Goal: Task Accomplishment & Management: Use online tool/utility

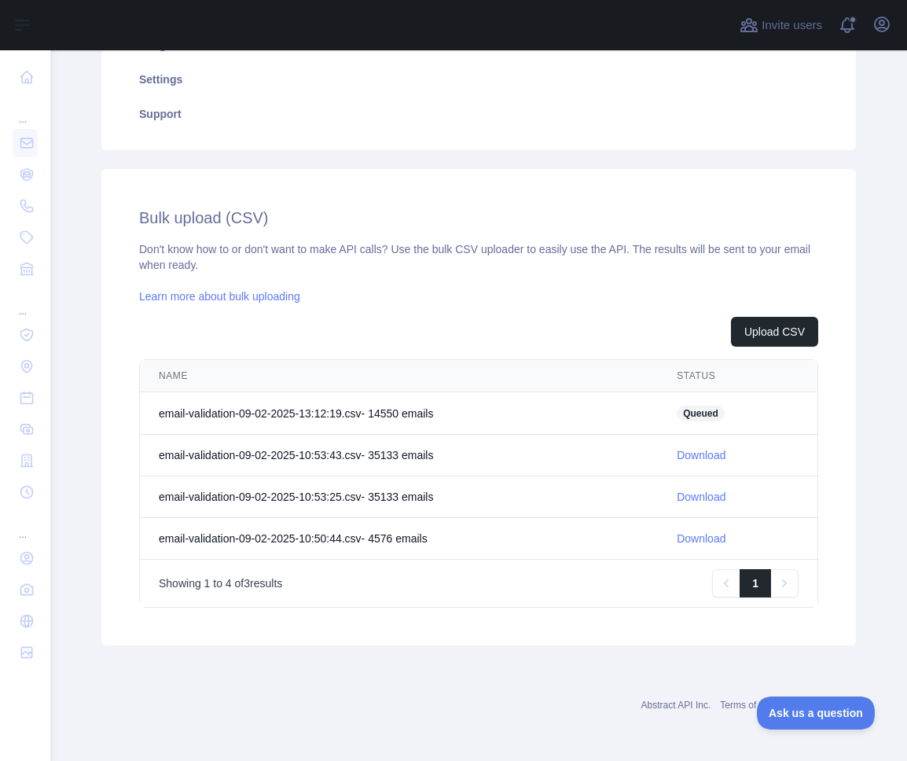
scroll to position [402, 0]
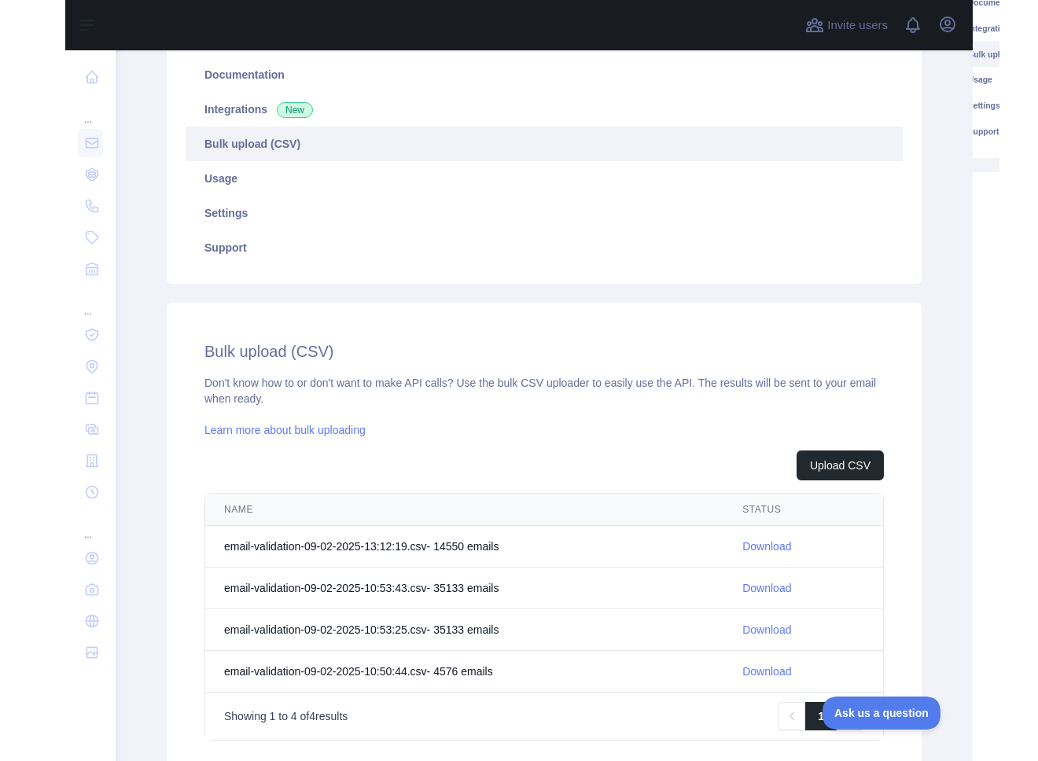
scroll to position [285, 0]
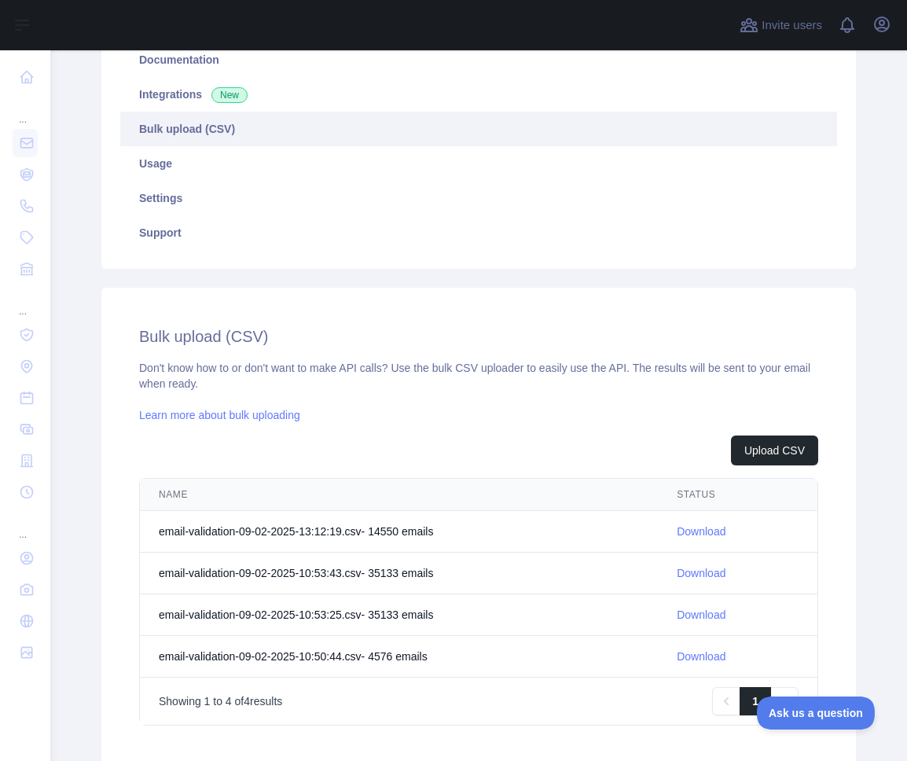
click at [700, 527] on link "Download" at bounding box center [701, 531] width 49 height 13
click at [704, 531] on link "Download" at bounding box center [701, 531] width 49 height 13
click at [751, 443] on button "Upload CSV" at bounding box center [774, 450] width 87 height 30
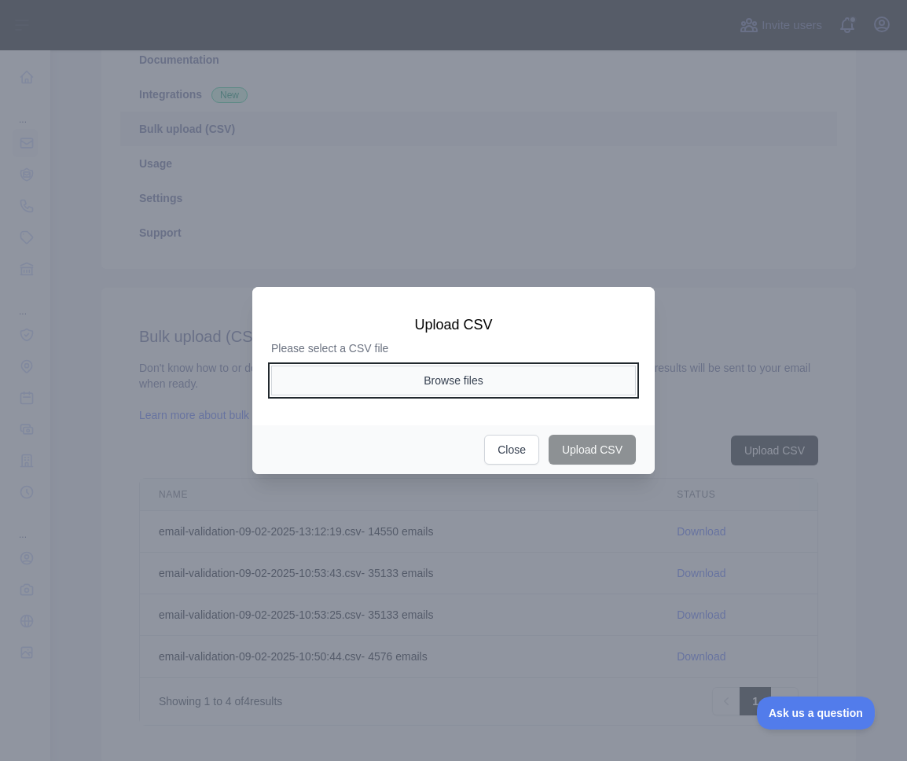
click at [461, 383] on button "Browse files" at bounding box center [453, 381] width 365 height 30
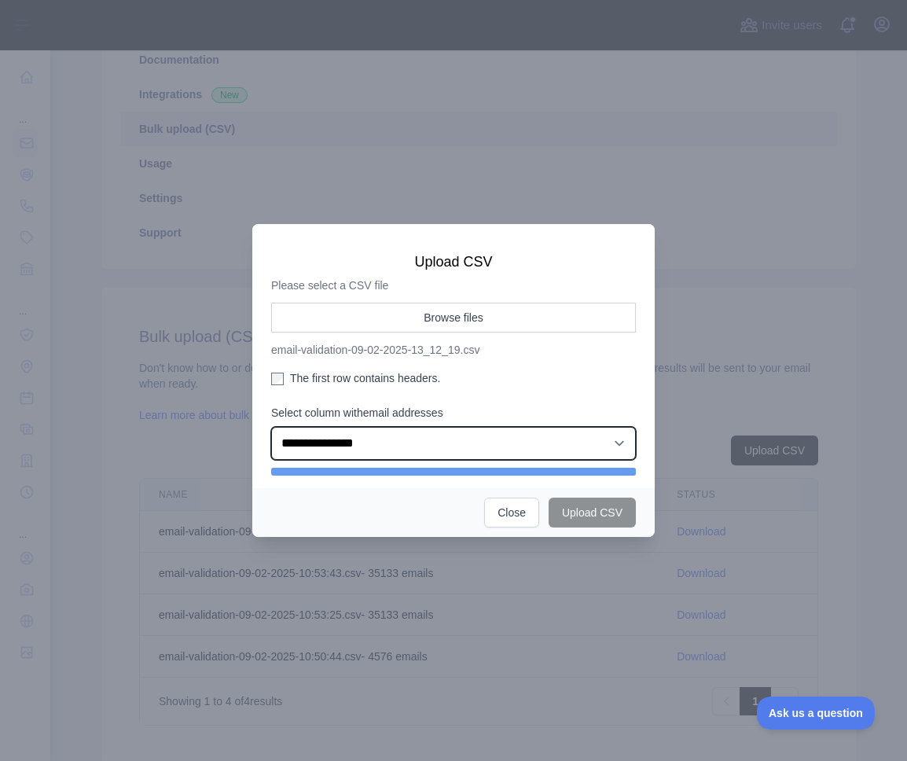
click at [399, 440] on select "**********" at bounding box center [453, 443] width 365 height 33
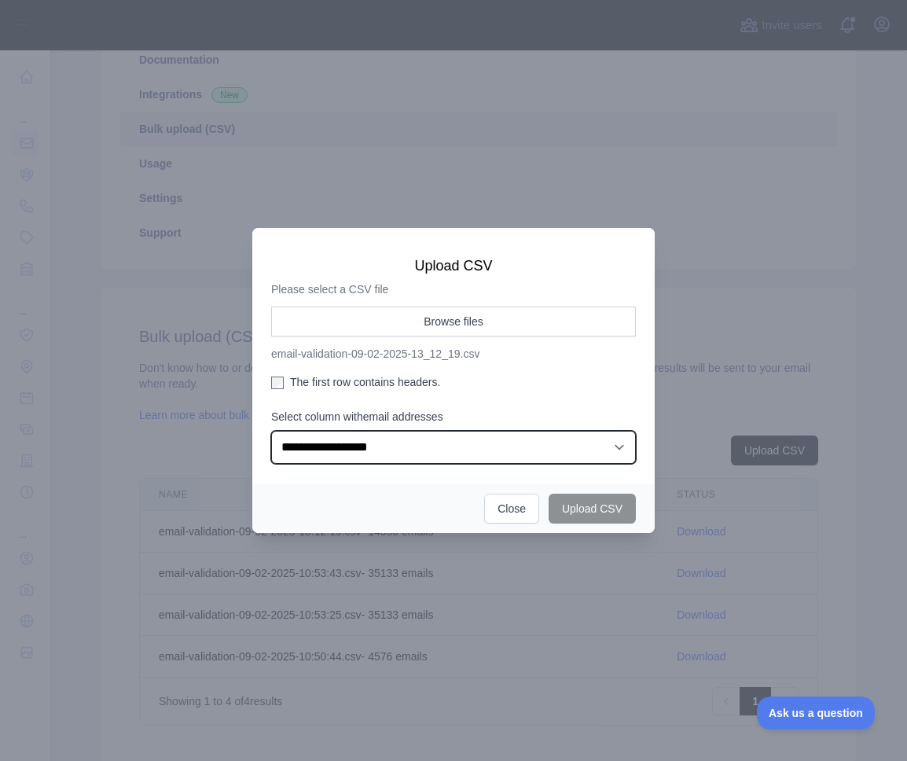
click at [271, 431] on select "**********" at bounding box center [453, 447] width 365 height 33
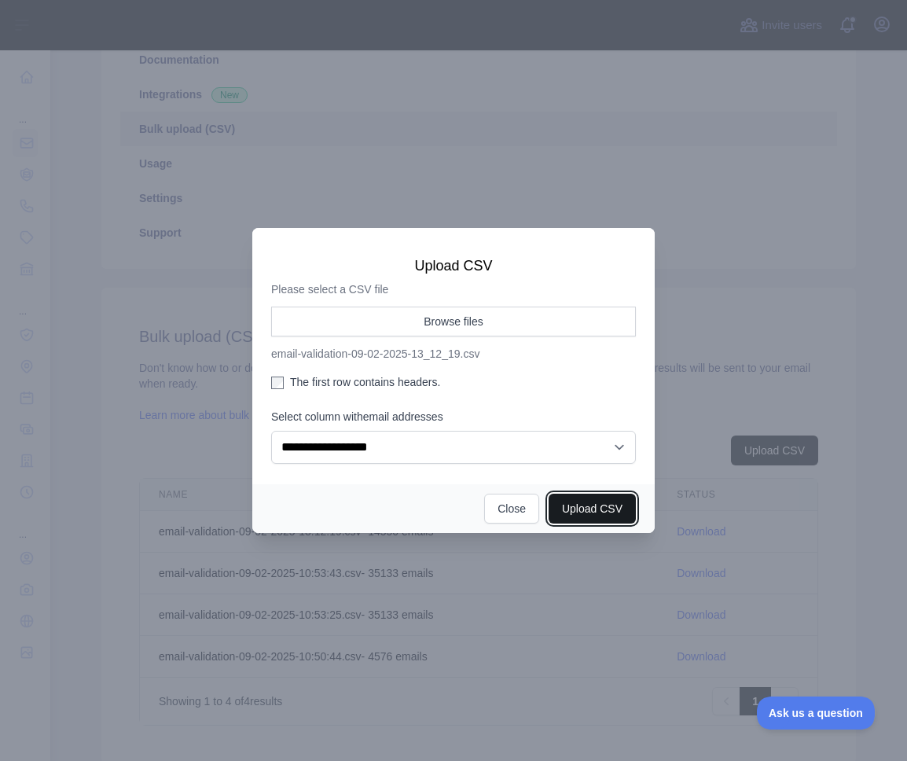
click at [579, 510] on button "Upload CSV" at bounding box center [592, 509] width 87 height 30
select select "**"
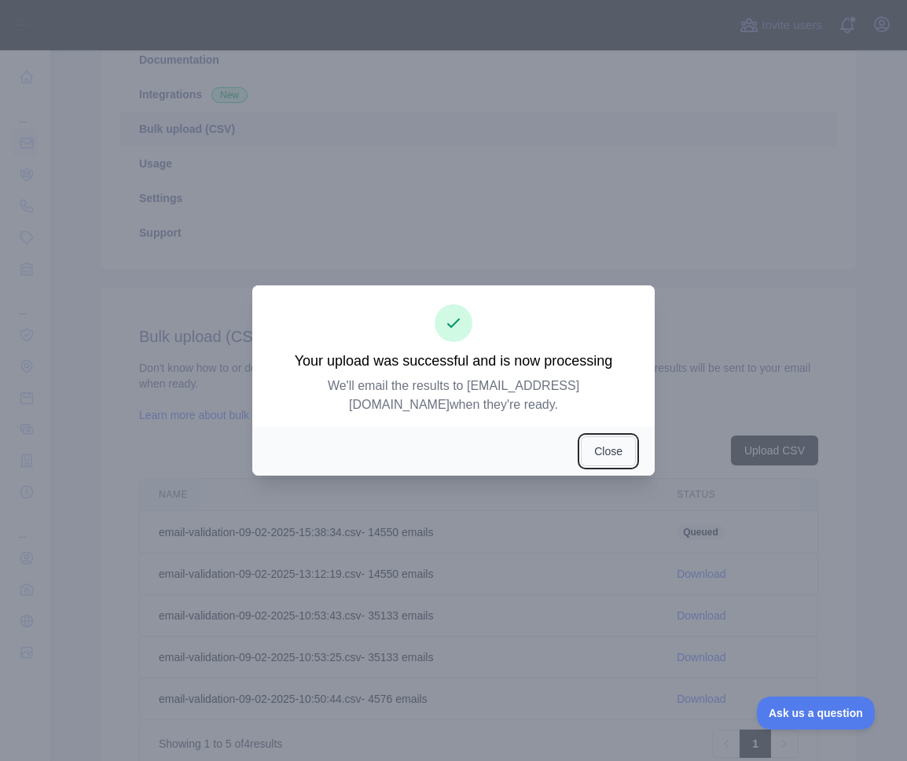
click at [601, 438] on button "Close" at bounding box center [608, 451] width 55 height 30
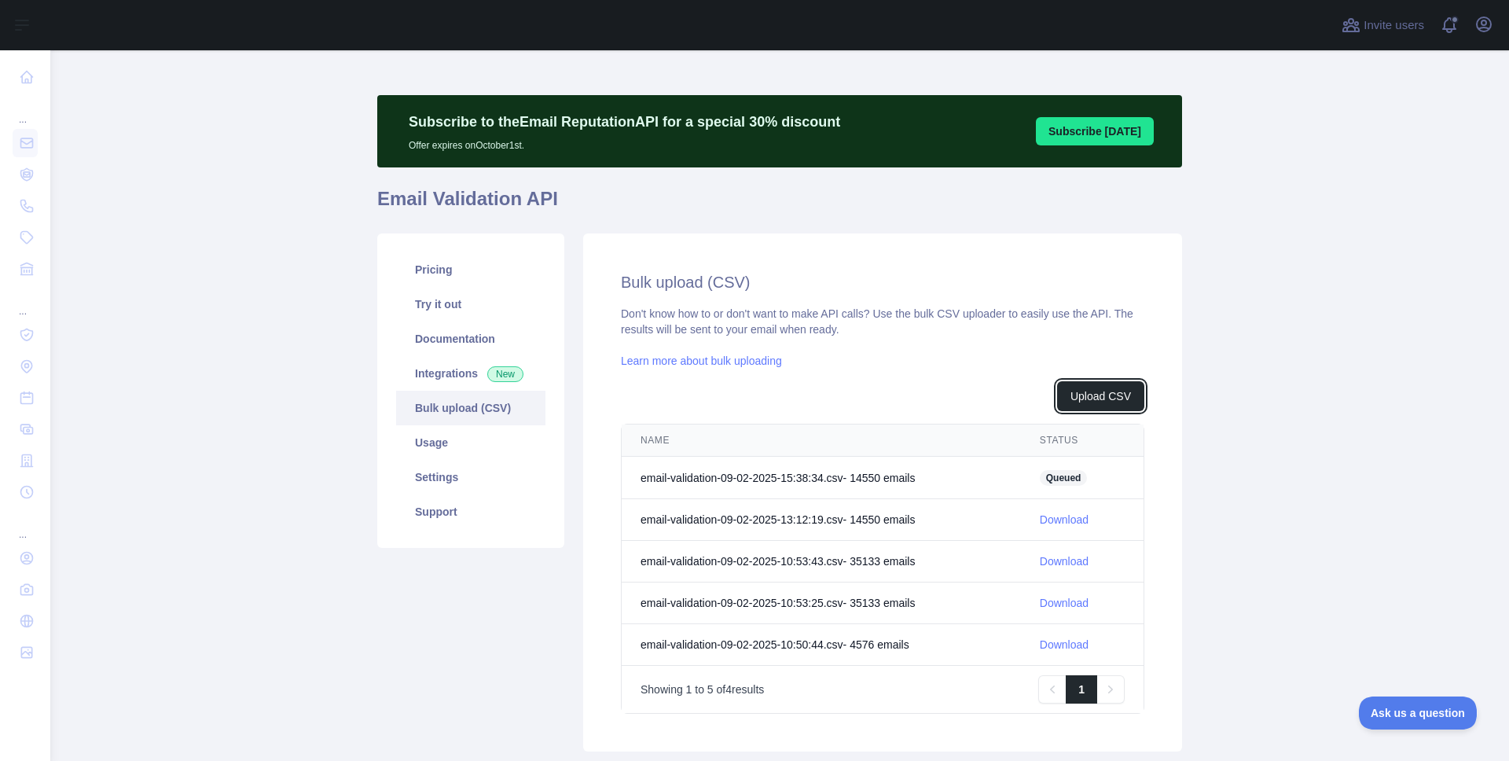
scroll to position [0, 0]
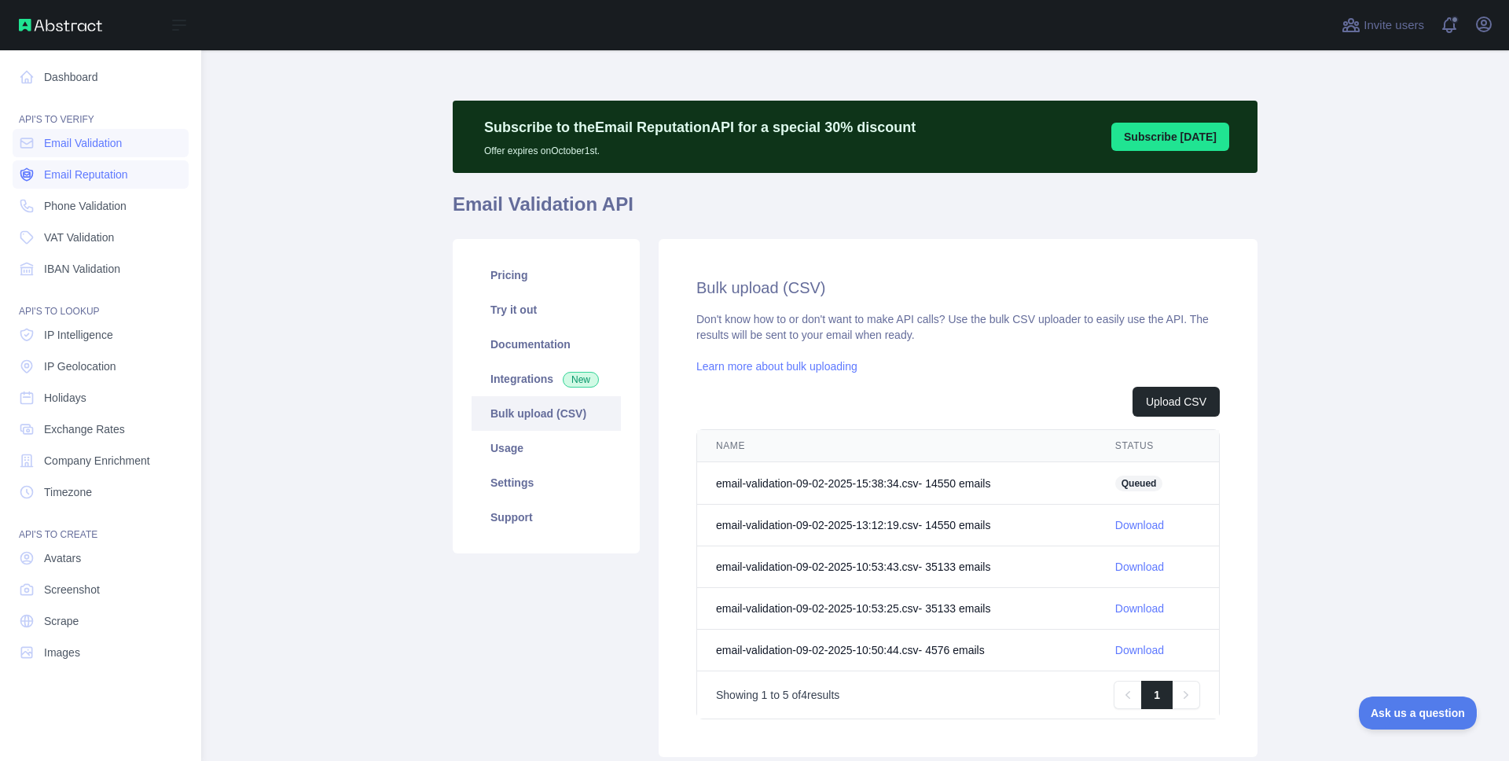
click at [97, 180] on span "Email Reputation" at bounding box center [86, 175] width 84 height 16
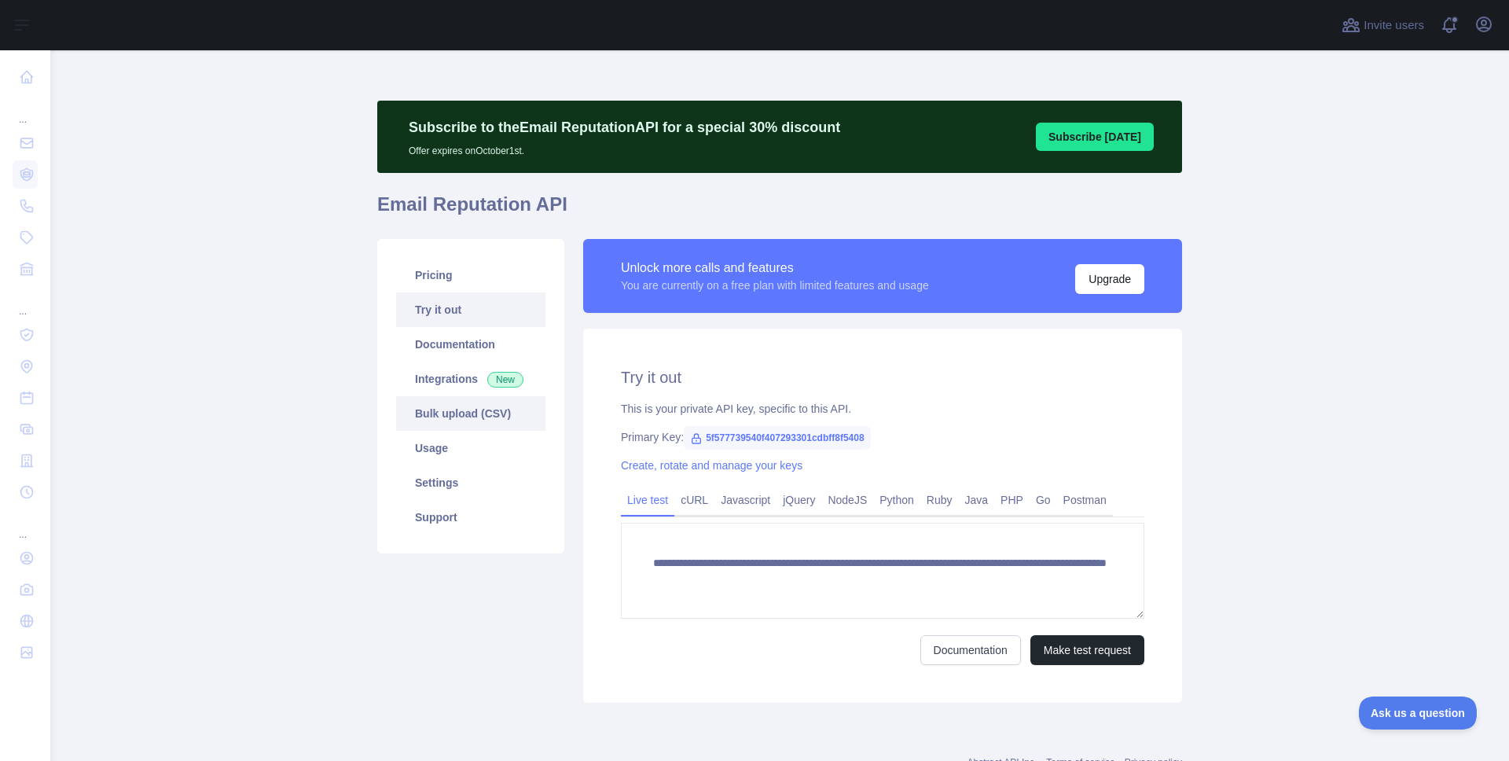
click at [476, 409] on link "Bulk upload (CSV)" at bounding box center [470, 413] width 149 height 35
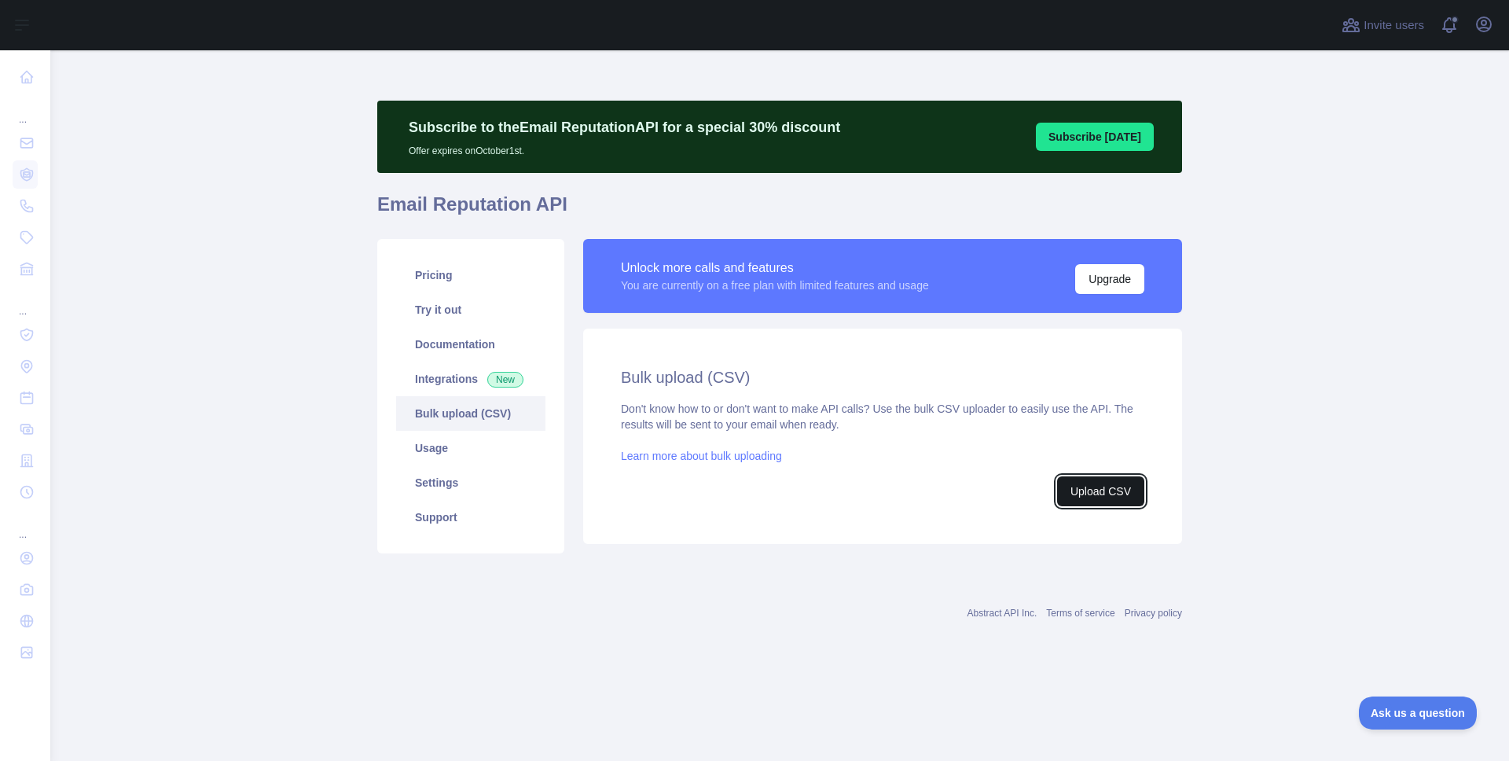
click at [906, 485] on button "Upload CSV" at bounding box center [1100, 491] width 87 height 30
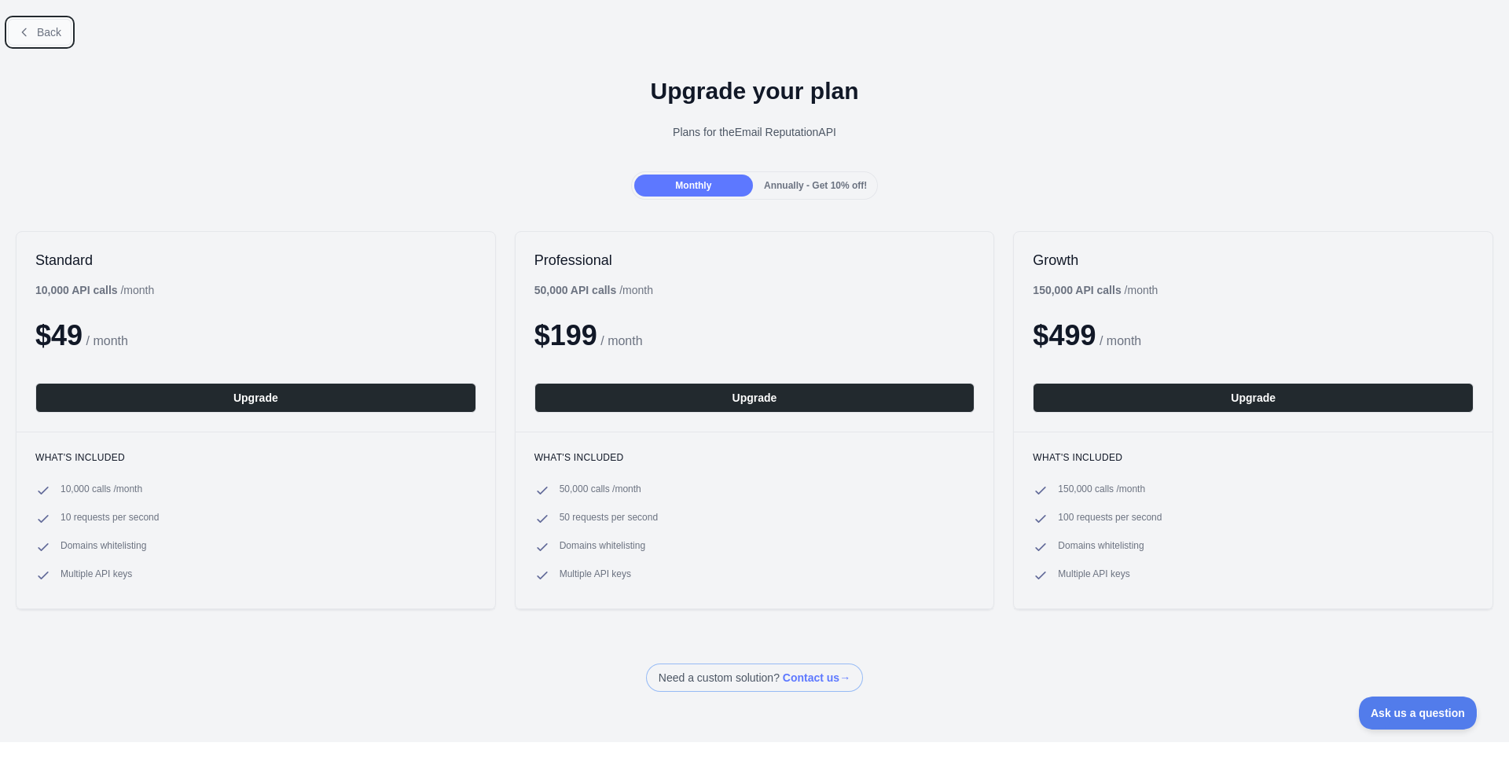
click at [19, 26] on icon at bounding box center [24, 32] width 13 height 13
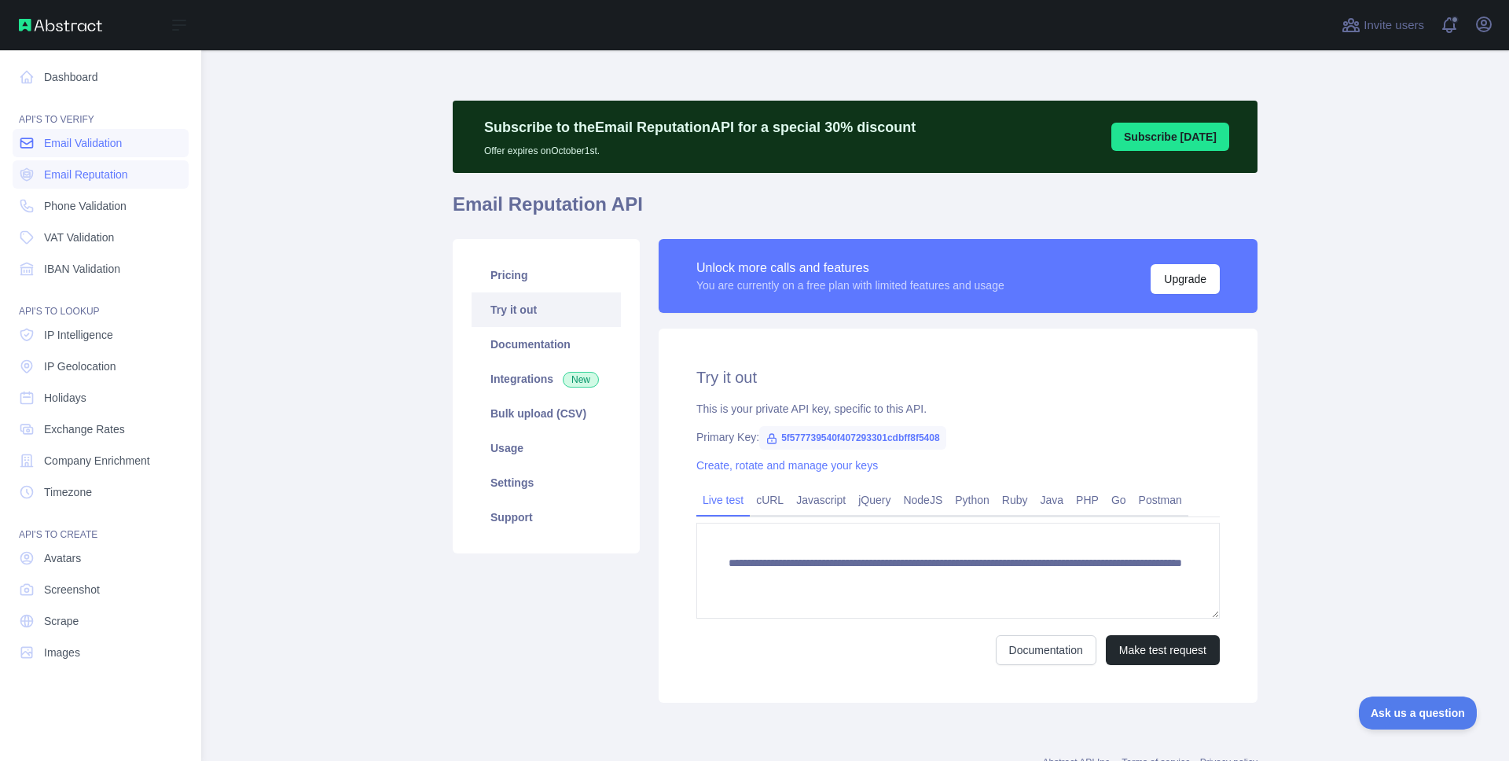
click at [71, 141] on span "Email Validation" at bounding box center [83, 143] width 78 height 16
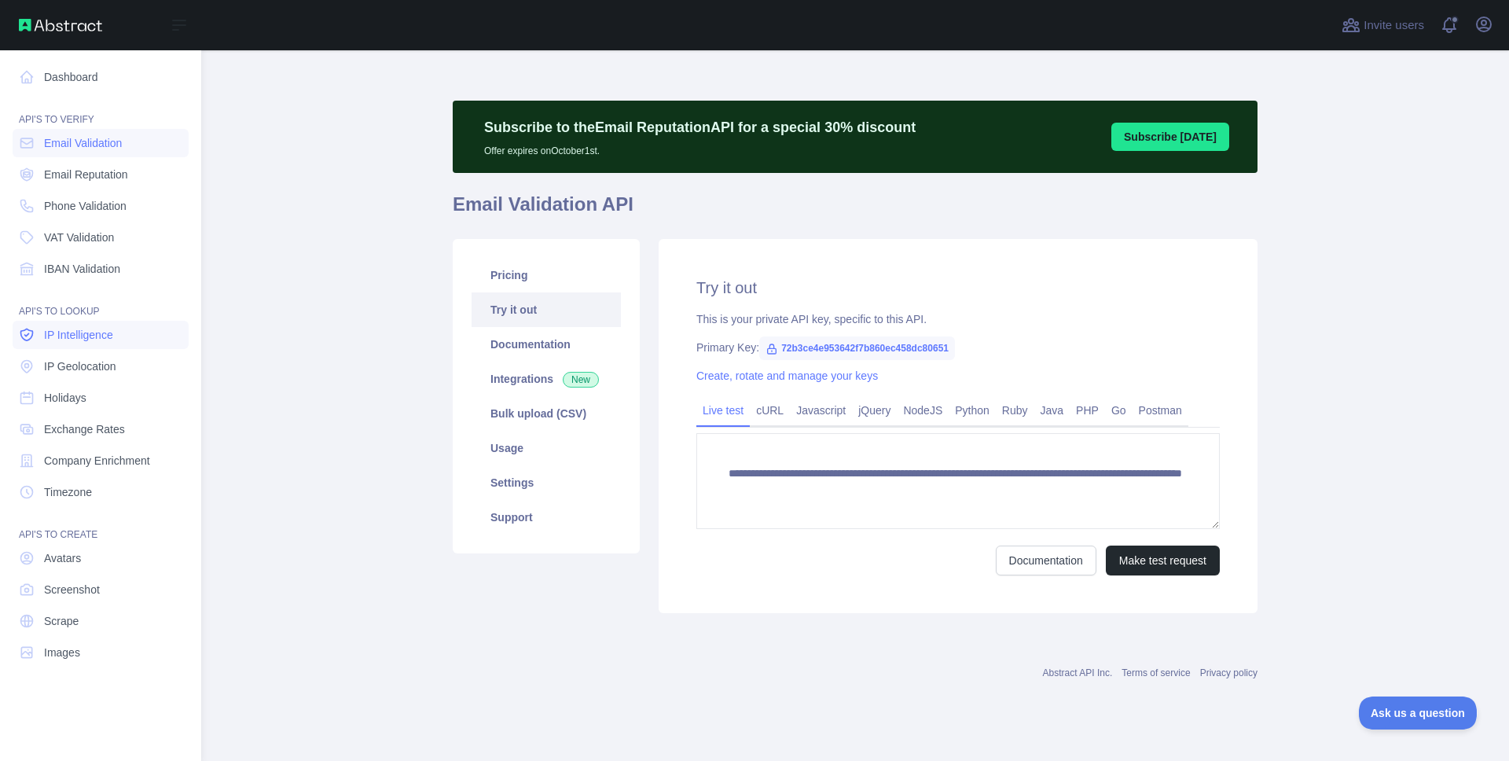
click at [111, 344] on link "IP Intelligence" at bounding box center [101, 335] width 176 height 28
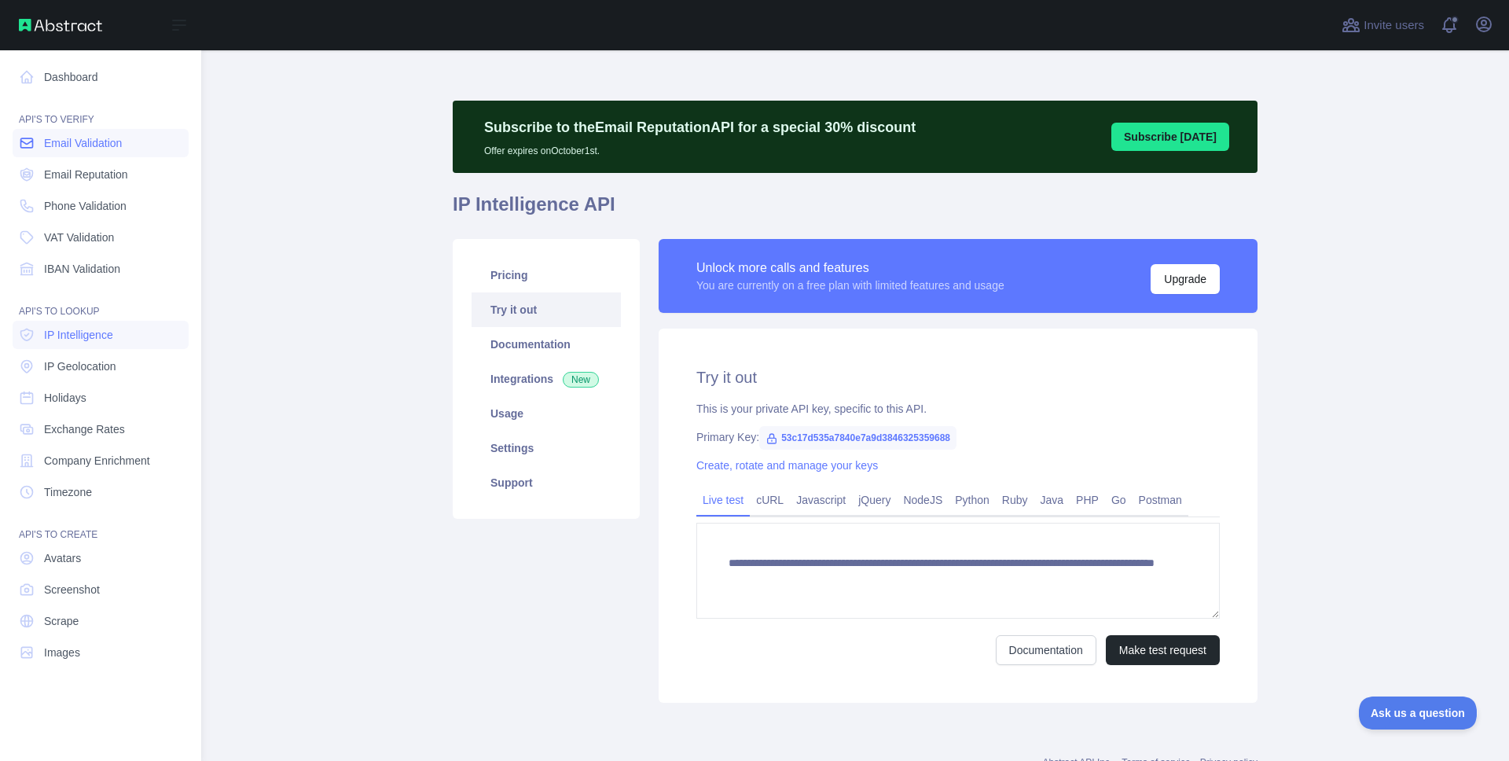
click at [130, 145] on link "Email Validation" at bounding box center [101, 143] width 176 height 28
